Goal: Information Seeking & Learning: Stay updated

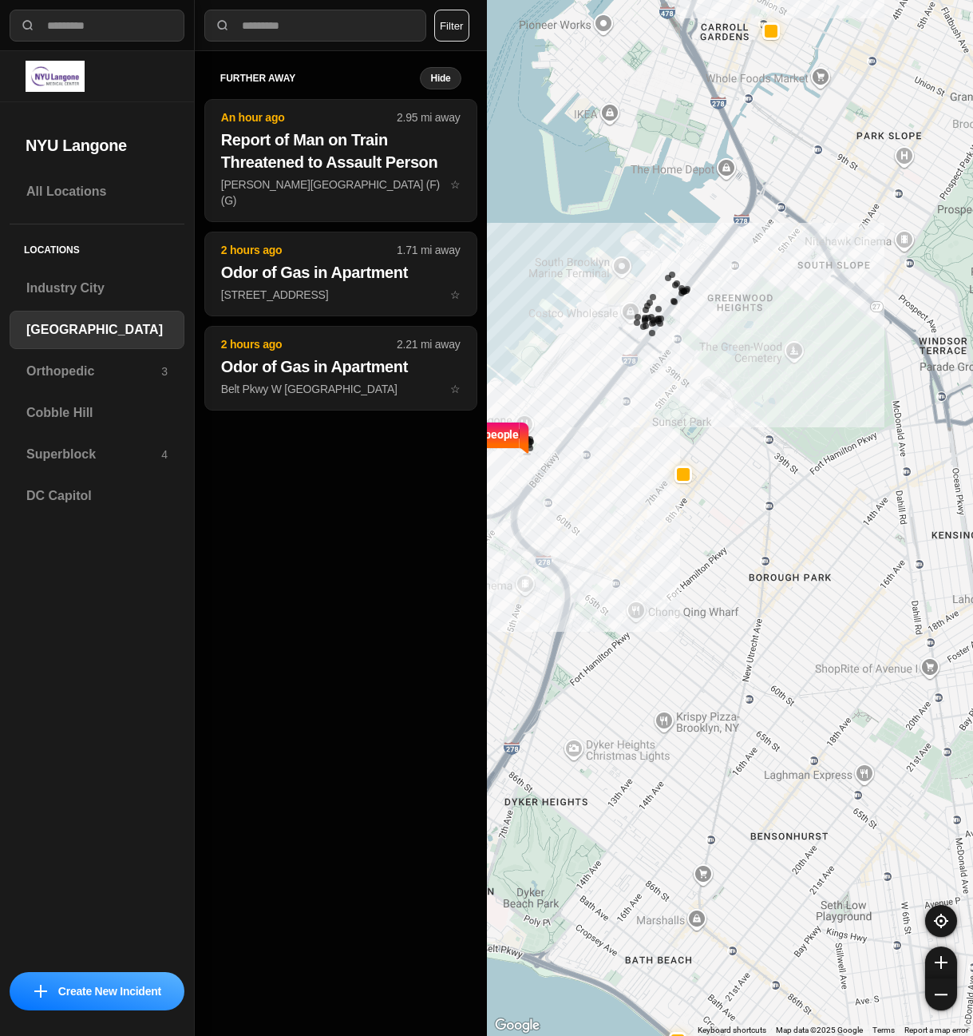
select select "*"
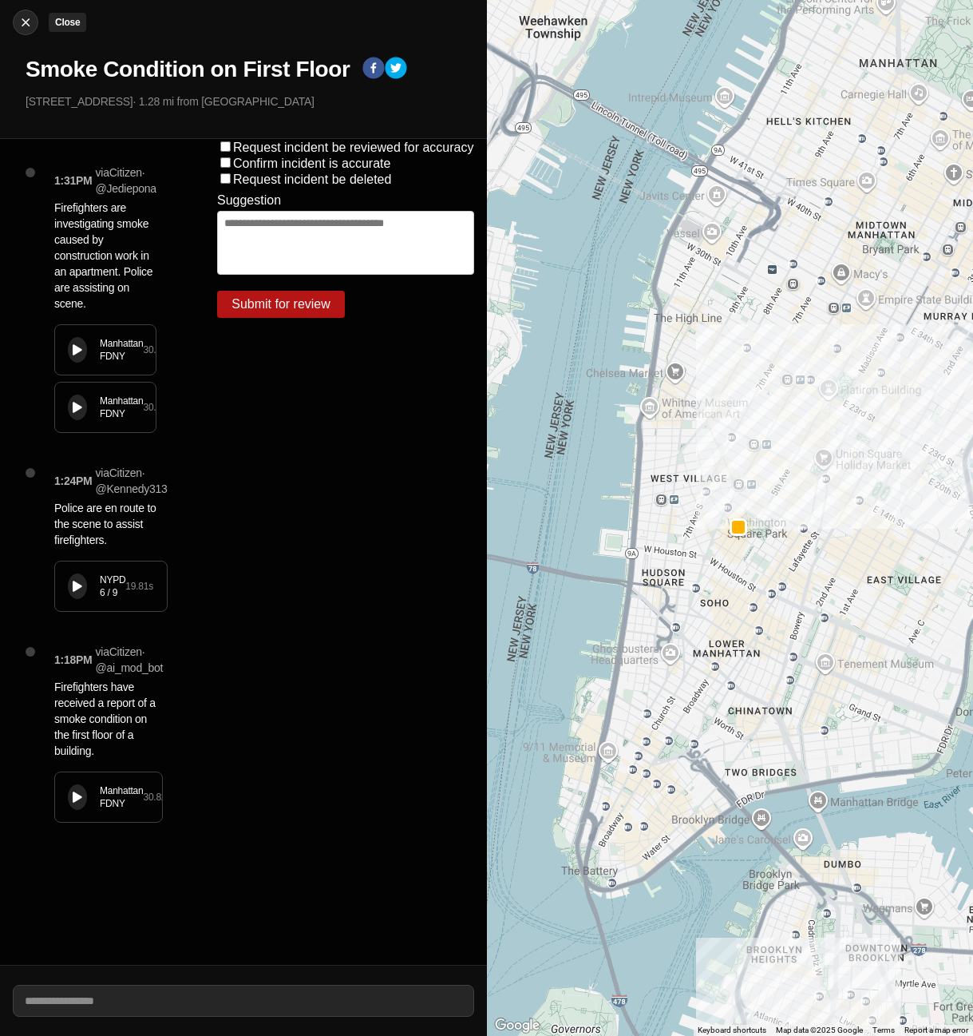
click at [22, 25] on img at bounding box center [26, 22] width 16 height 16
select select "*"
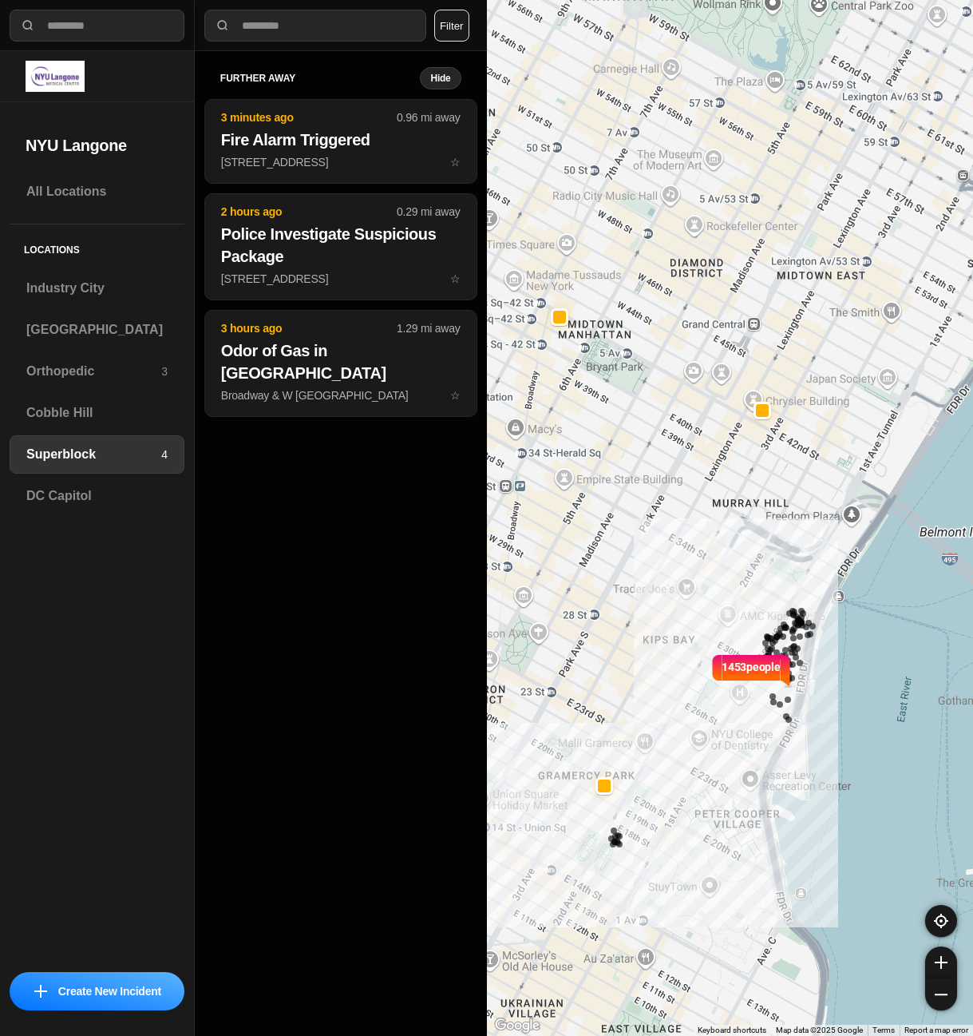
drag, startPoint x: 586, startPoint y: 434, endPoint x: 639, endPoint y: 449, distance: 54.8
click at [639, 449] on div "1453 people" at bounding box center [730, 518] width 487 height 1036
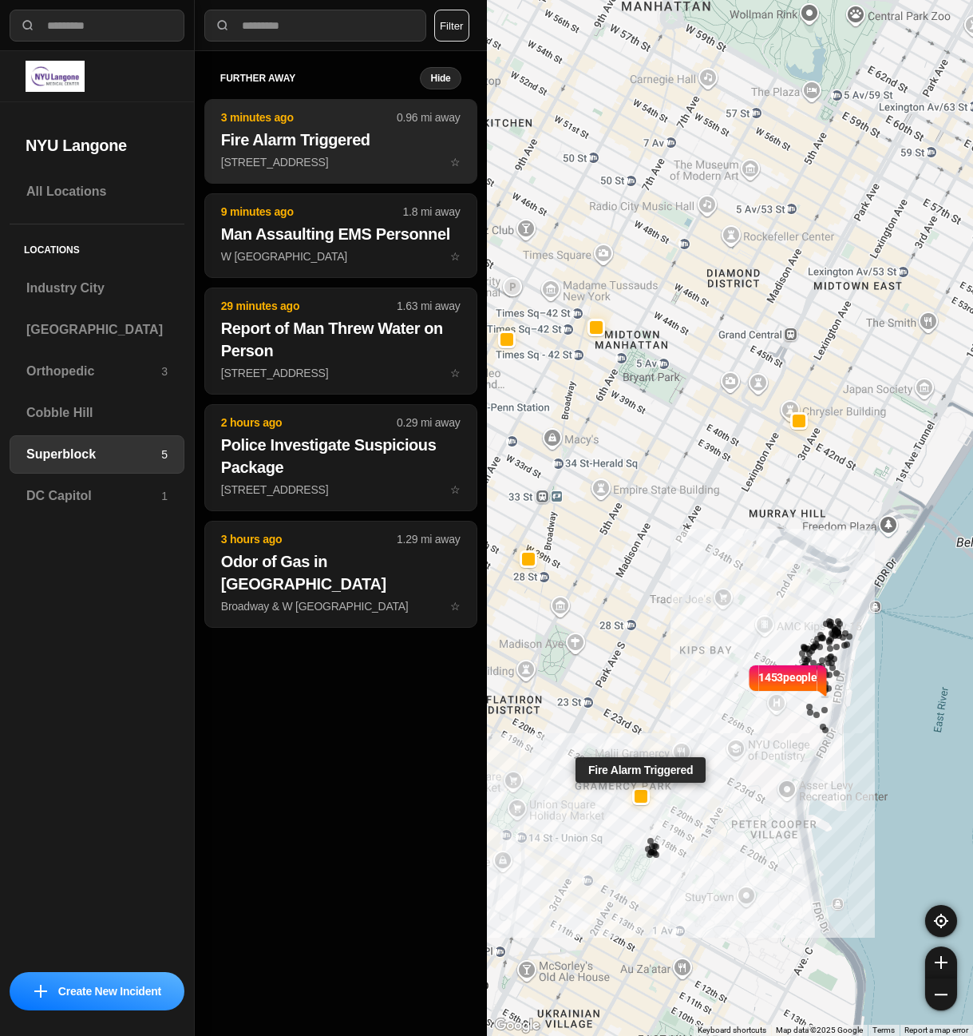
click at [336, 165] on p "[STREET_ADDRESS] ☆" at bounding box center [341, 162] width 240 height 16
